Goal: Navigation & Orientation: Understand site structure

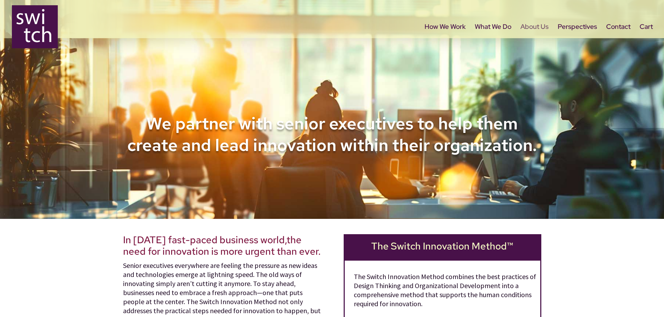
click at [540, 26] on link "About Us" at bounding box center [534, 38] width 28 height 29
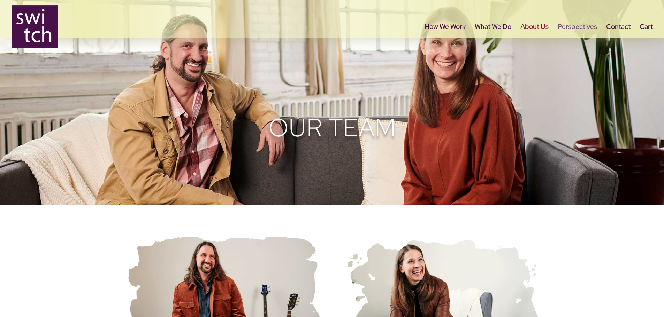
click at [575, 27] on link "Perspectives" at bounding box center [576, 38] width 39 height 29
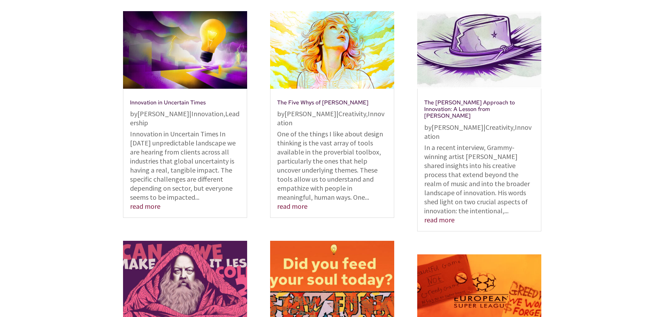
scroll to position [209, 0]
